Goal: Information Seeking & Learning: Learn about a topic

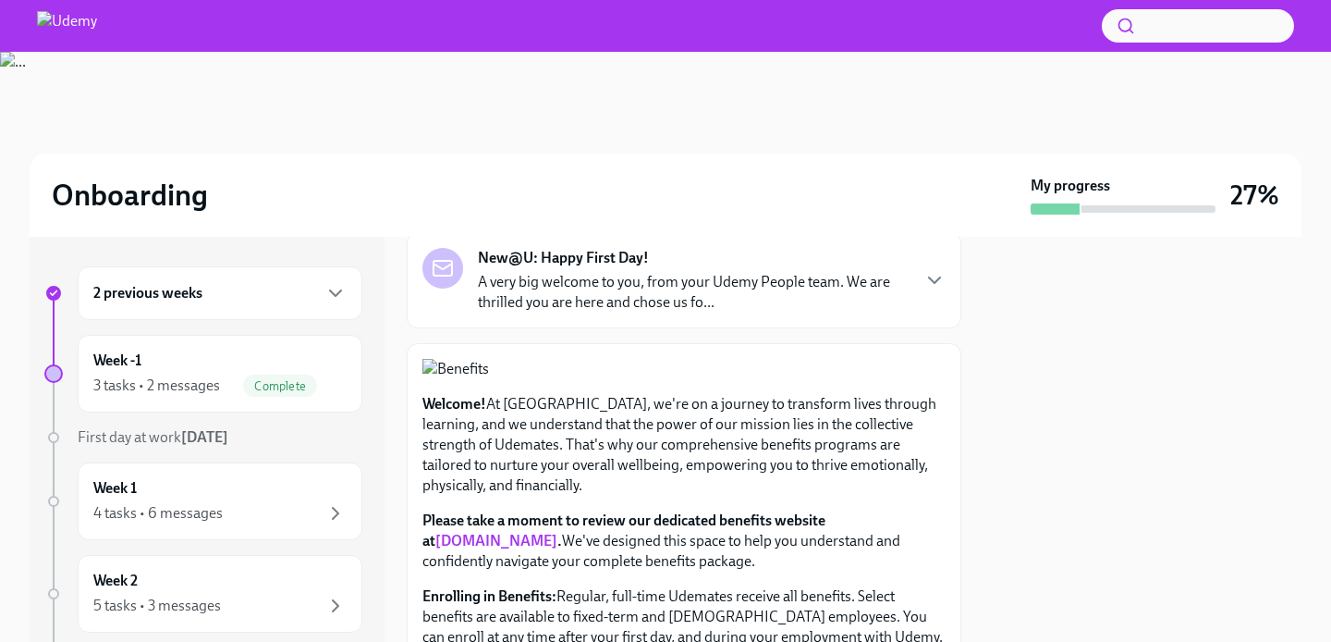
scroll to position [6, 0]
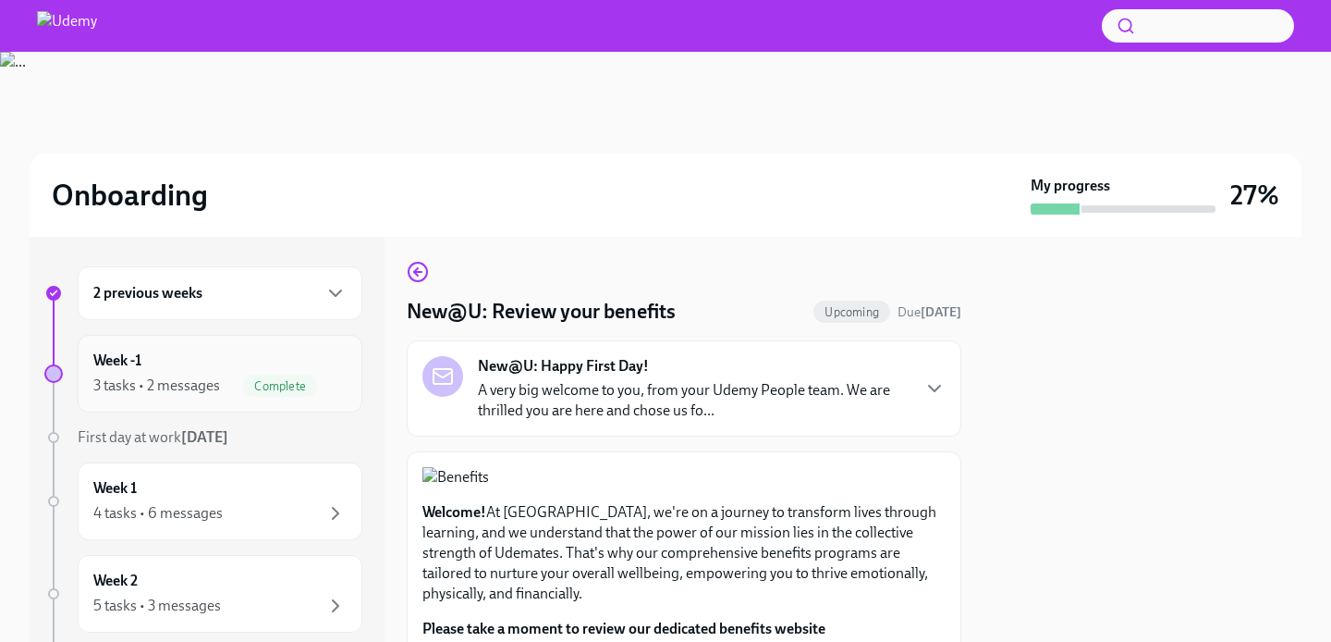
click at [231, 363] on div "Week -1 3 tasks • 2 messages Complete" at bounding box center [219, 373] width 253 height 46
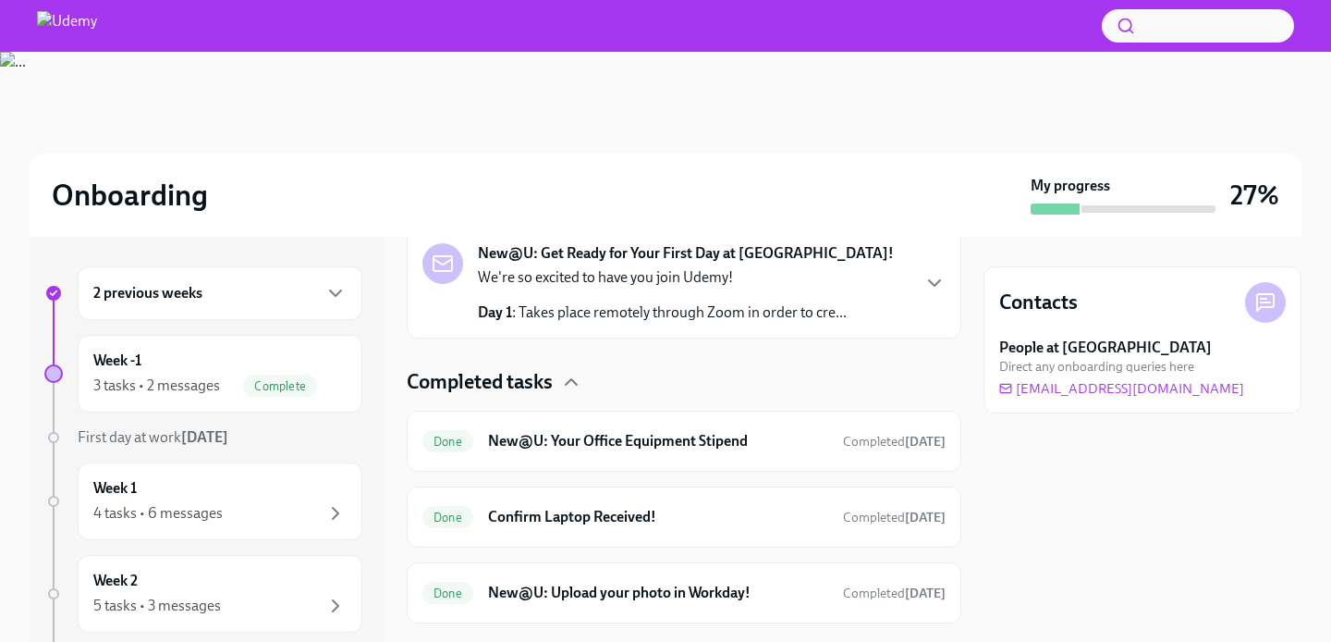
scroll to position [312, 0]
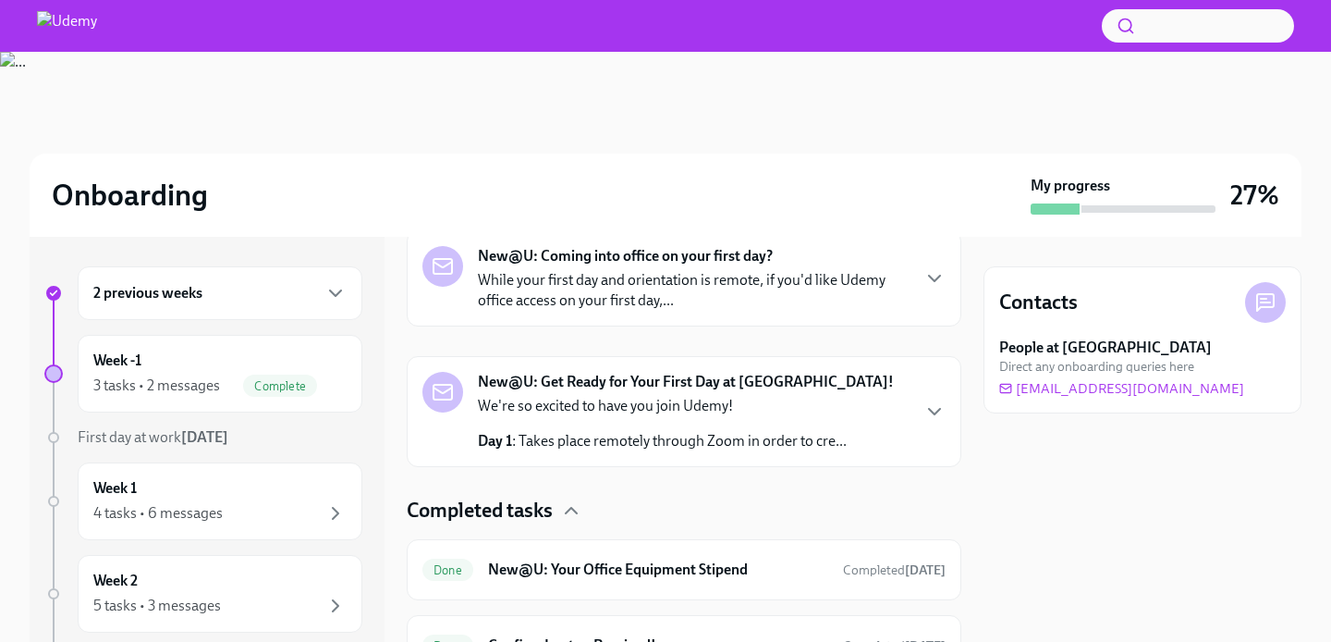
click at [674, 304] on p "While your first day and orientation is remote, if you'd like Udemy office acce…" at bounding box center [693, 290] width 431 height 41
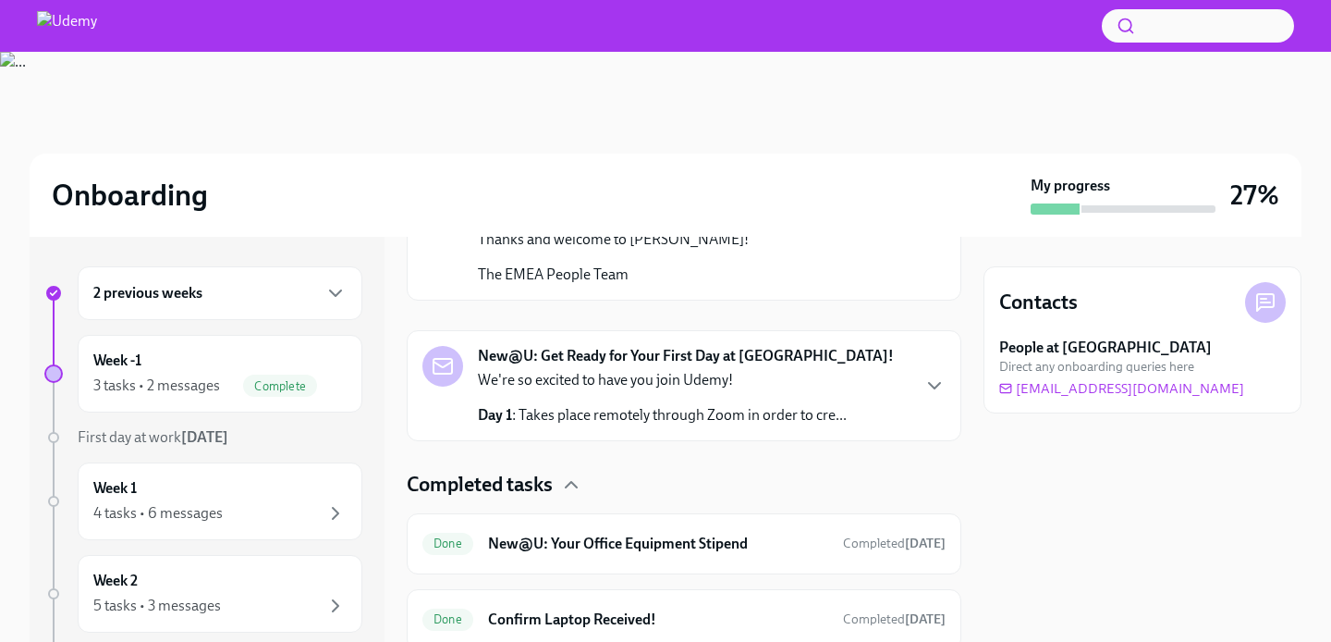
scroll to position [580, 0]
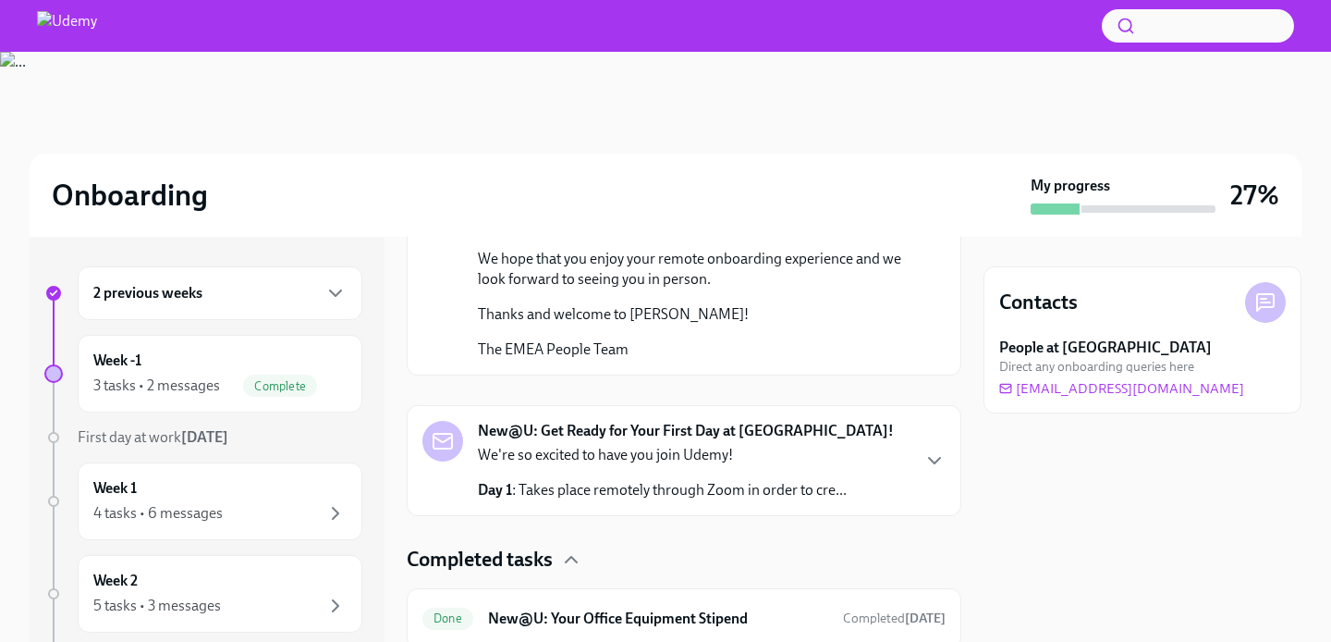
click at [673, 457] on div "We're so excited to have you join Udemy! Day 1 : Takes place remotely through Z…" at bounding box center [662, 472] width 369 height 55
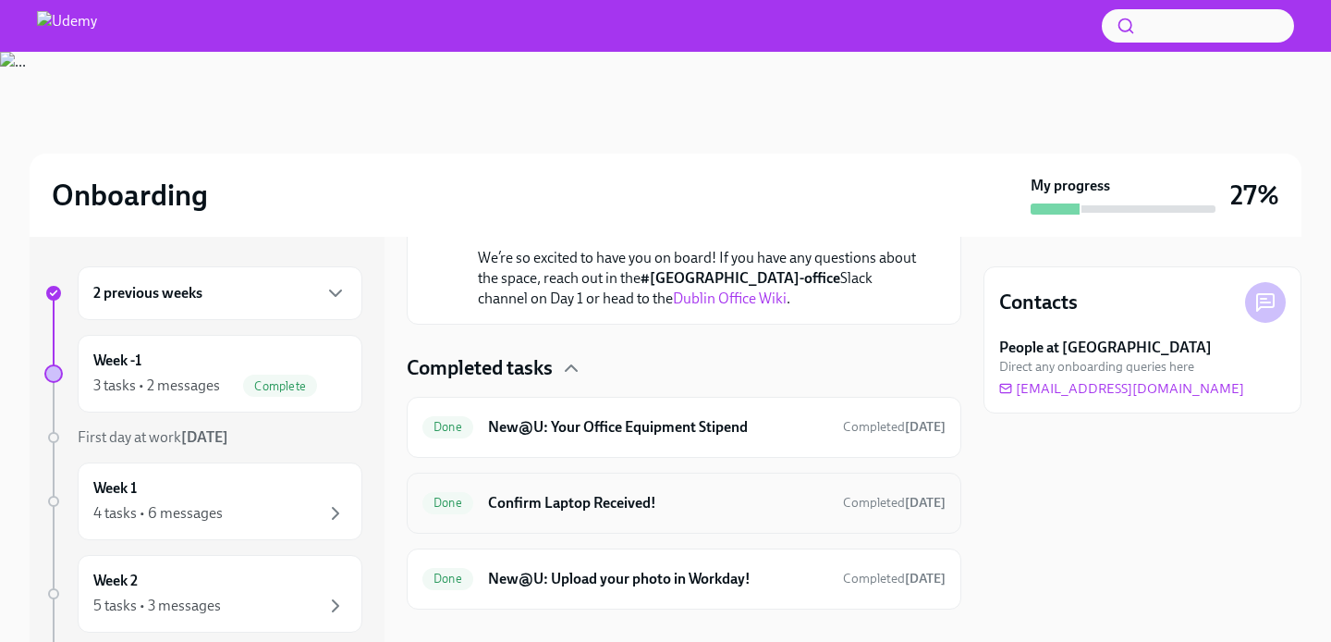
scroll to position [1393, 0]
click at [243, 511] on div "4 tasks • 6 messages" at bounding box center [219, 513] width 253 height 22
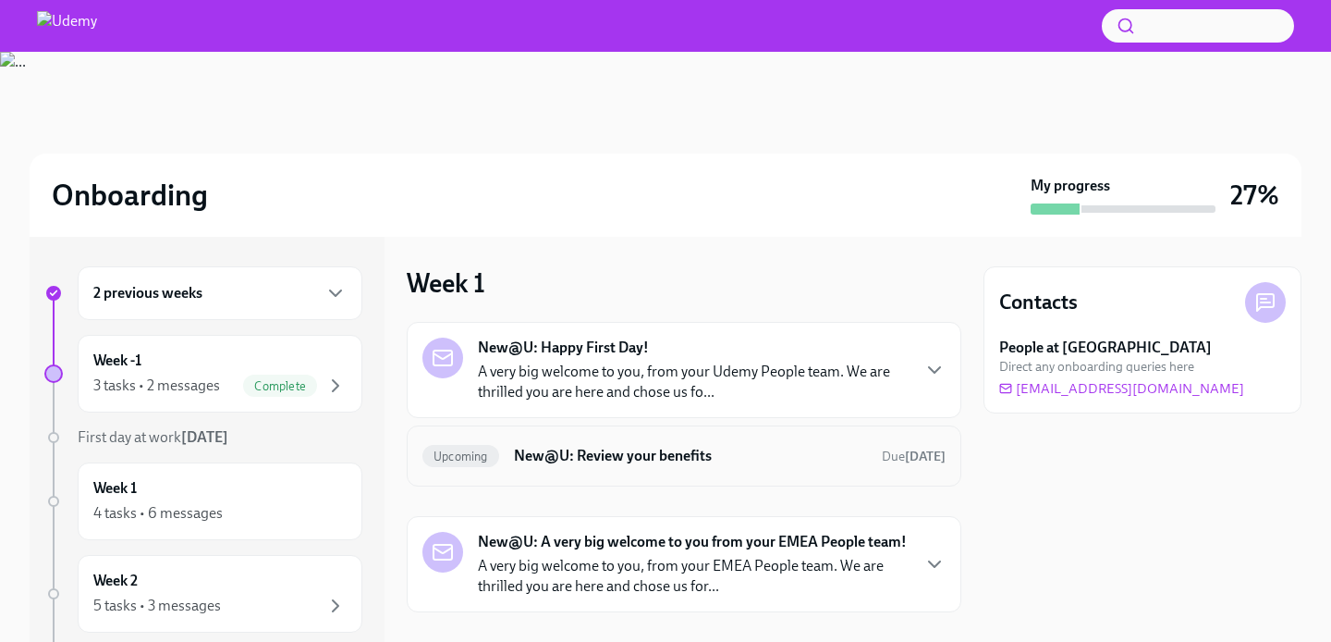
click at [639, 470] on div "Upcoming New@U: Review your benefits Due [DATE]" at bounding box center [683, 456] width 523 height 30
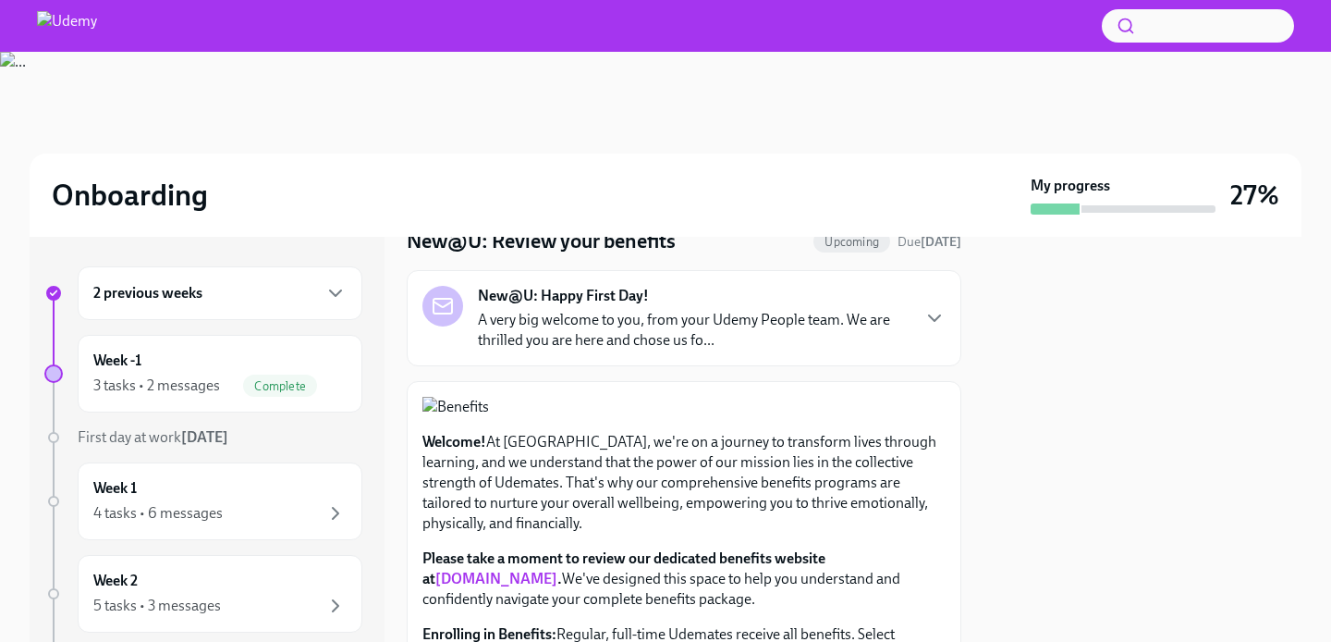
scroll to position [77, 0]
click at [724, 310] on p "A very big welcome to you, from your Udemy People team. We are thrilled you are…" at bounding box center [693, 329] width 431 height 41
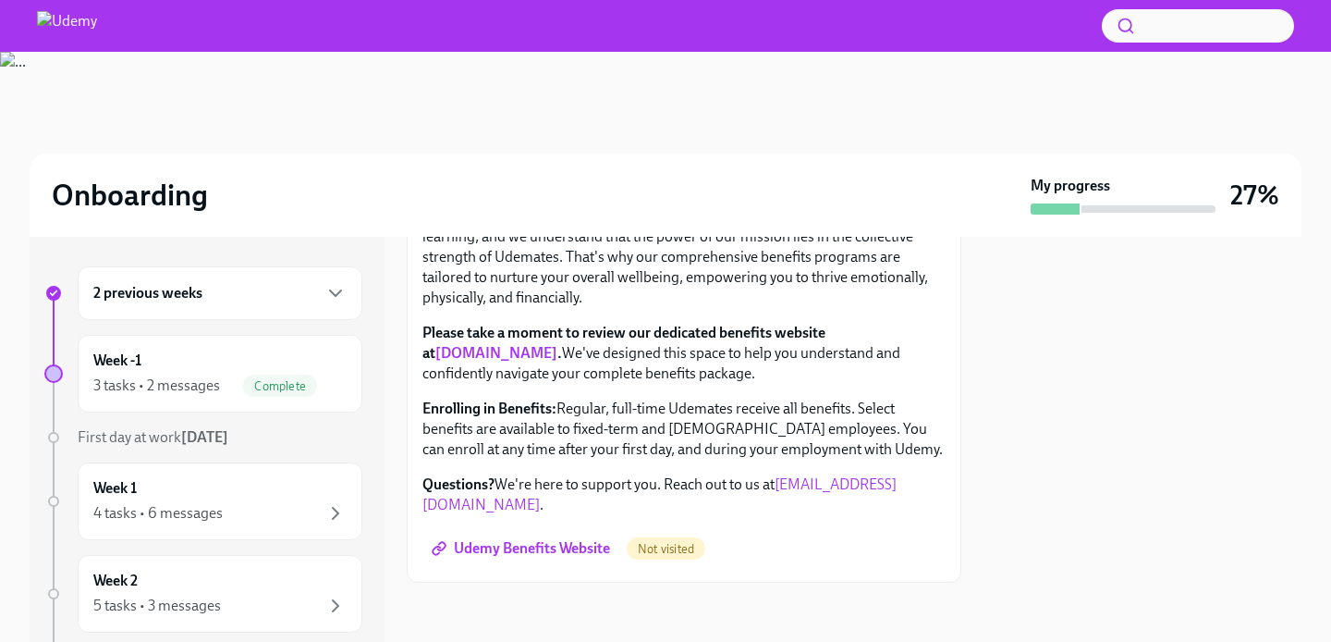
scroll to position [1431, 0]
click at [528, 361] on link "[DOMAIN_NAME]" at bounding box center [496, 353] width 122 height 18
click at [568, 547] on span "Udemy Benefits Website" at bounding box center [522, 548] width 175 height 18
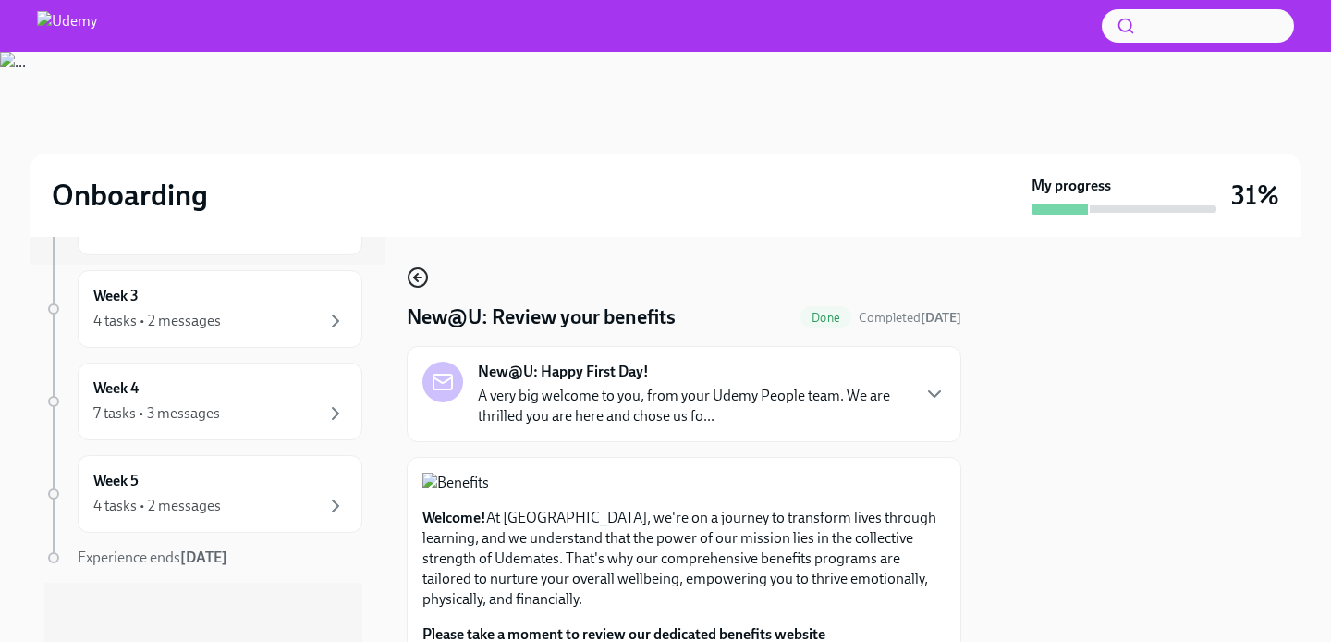
scroll to position [0, 0]
click at [421, 277] on icon "button" at bounding box center [417, 277] width 7 height 0
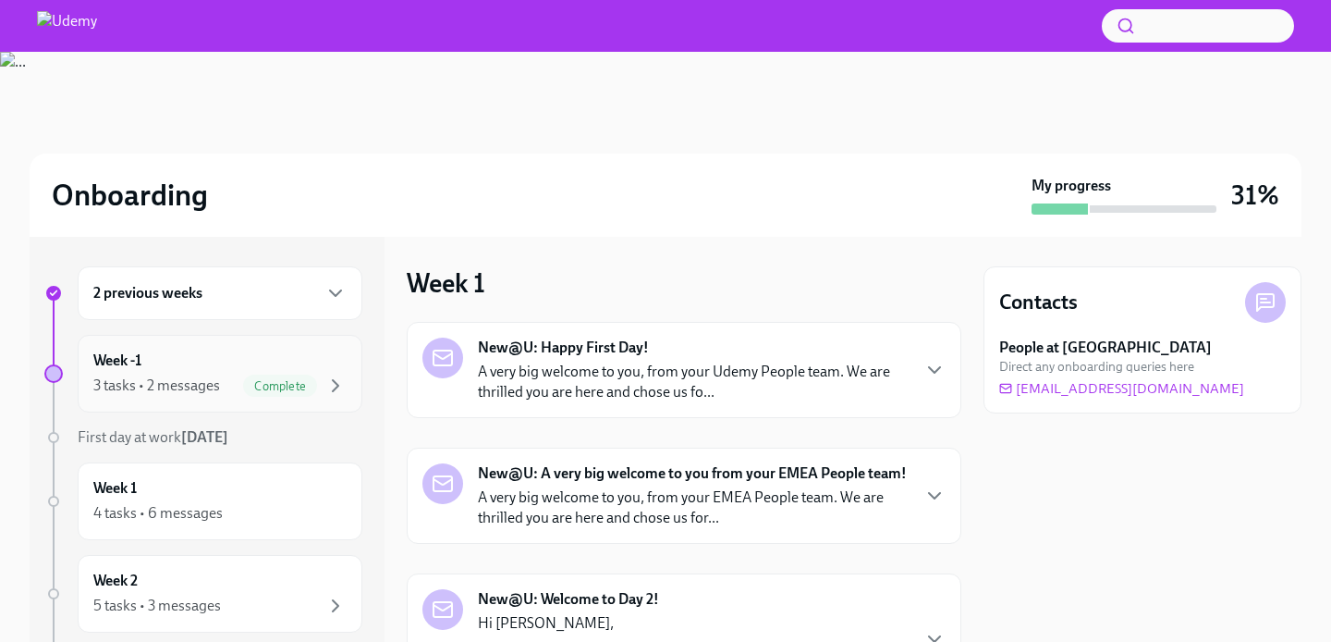
click at [324, 366] on div "Week -1 3 tasks • 2 messages Complete" at bounding box center [219, 373] width 253 height 46
